Goal: Navigation & Orientation: Understand site structure

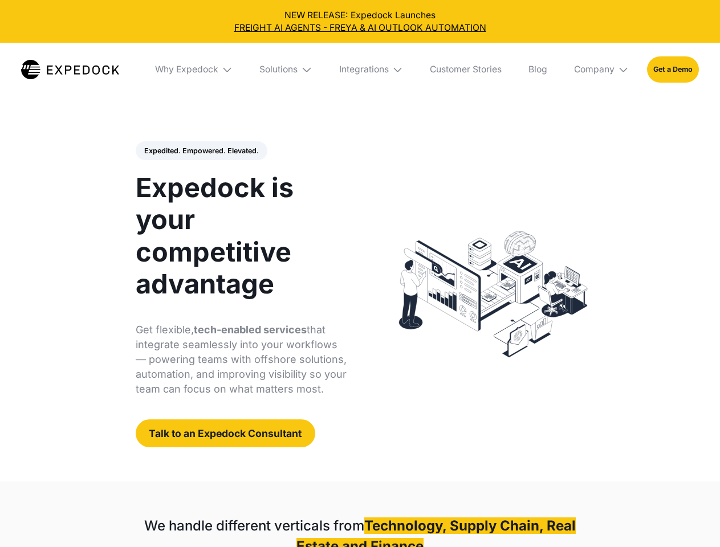
select select
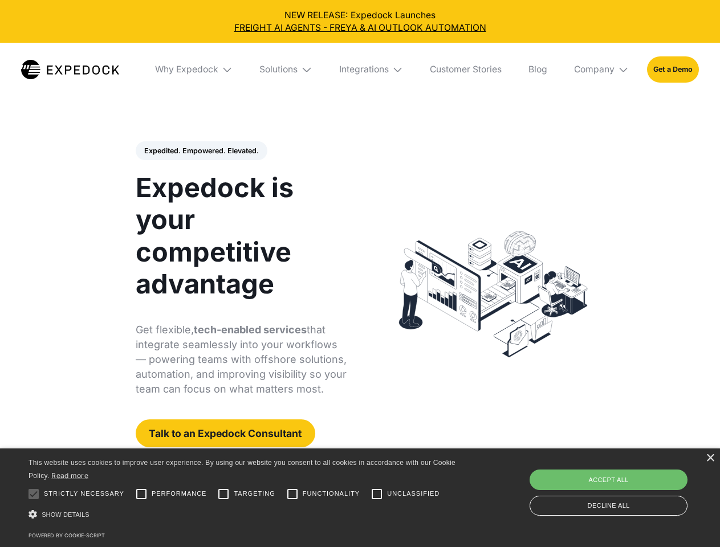
click at [360, 70] on div "Integrations" at bounding box center [364, 69] width 50 height 11
click at [194, 70] on div "Why Expedock" at bounding box center [176, 69] width 63 height 11
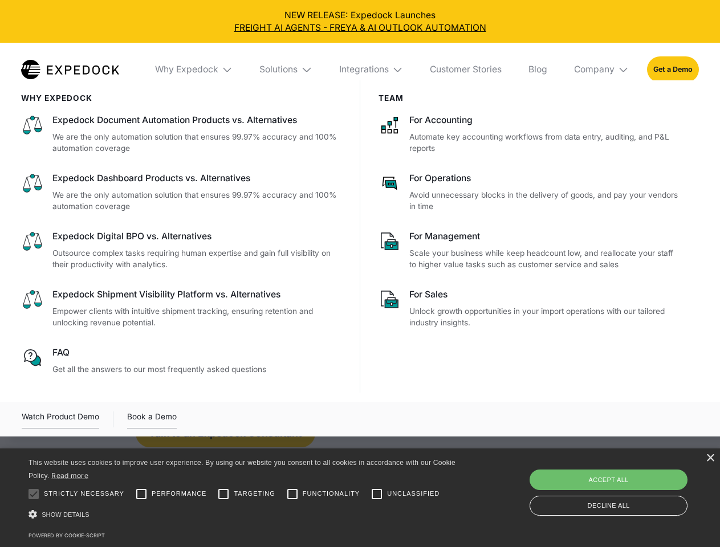
click at [287, 70] on div "Solutions" at bounding box center [278, 69] width 38 height 11
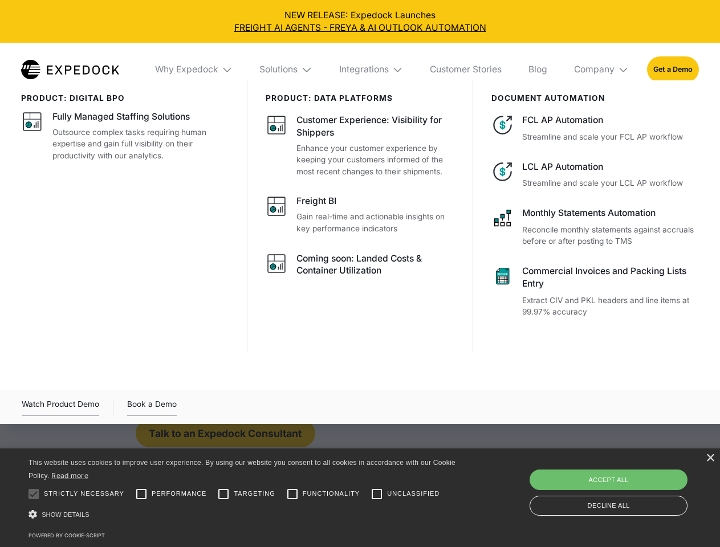
click at [372, 70] on div "Integrations" at bounding box center [364, 69] width 50 height 11
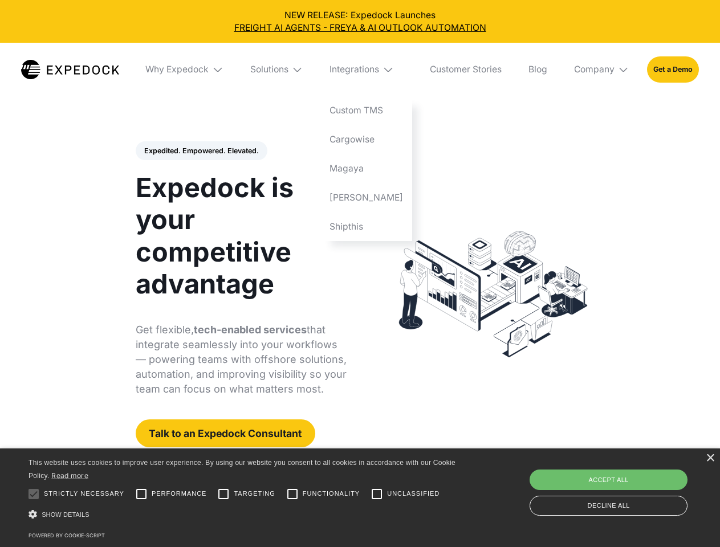
click at [602, 70] on div "Company" at bounding box center [594, 69] width 40 height 11
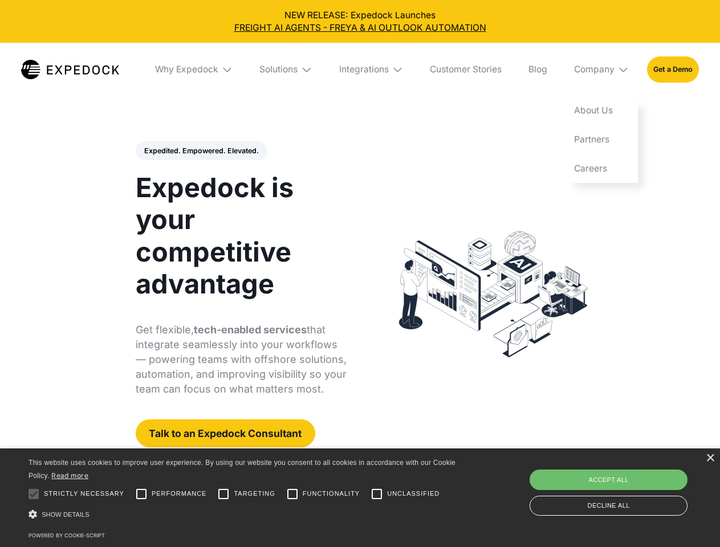
click at [201, 151] on div "Expedited. Empowered. Elevated. Automate Freight Document Extraction at 99.97% …" at bounding box center [242, 294] width 212 height 307
click at [34, 494] on div at bounding box center [33, 494] width 23 height 23
click at [141, 494] on input "Performance" at bounding box center [141, 494] width 23 height 23
checkbox input "true"
click at [223, 494] on input "Targeting" at bounding box center [223, 494] width 23 height 23
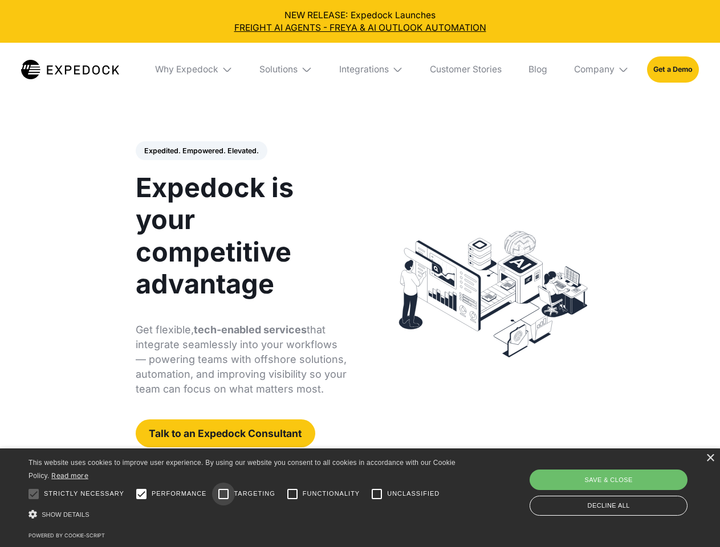
checkbox input "true"
click at [292, 494] on input "Functionality" at bounding box center [292, 494] width 23 height 23
checkbox input "true"
